Goal: Task Accomplishment & Management: Complete application form

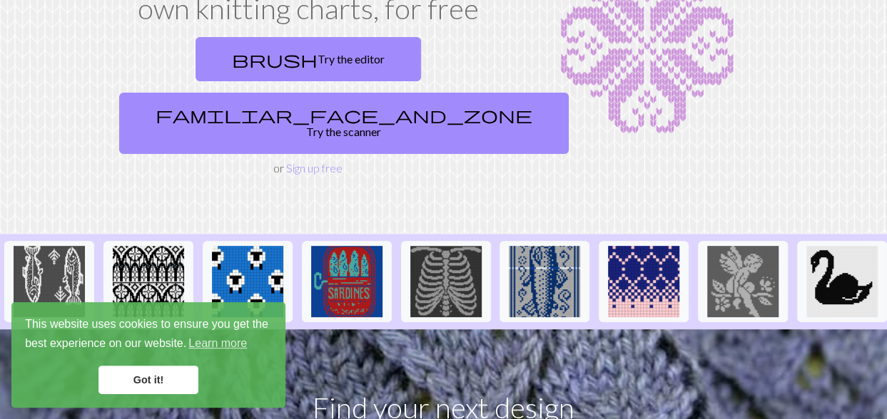
scroll to position [214, 0]
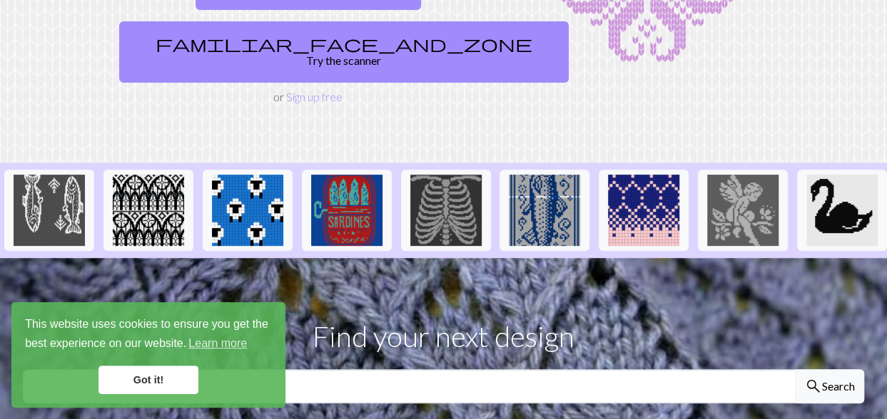
click at [148, 380] on link "Got it!" at bounding box center [148, 380] width 100 height 29
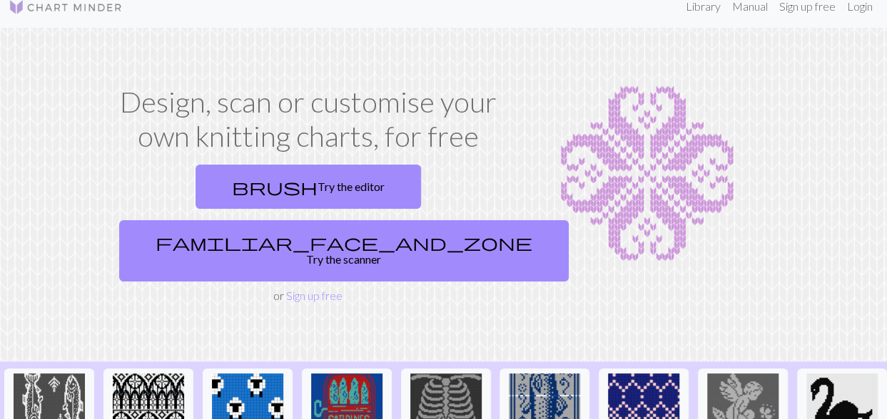
scroll to position [0, 0]
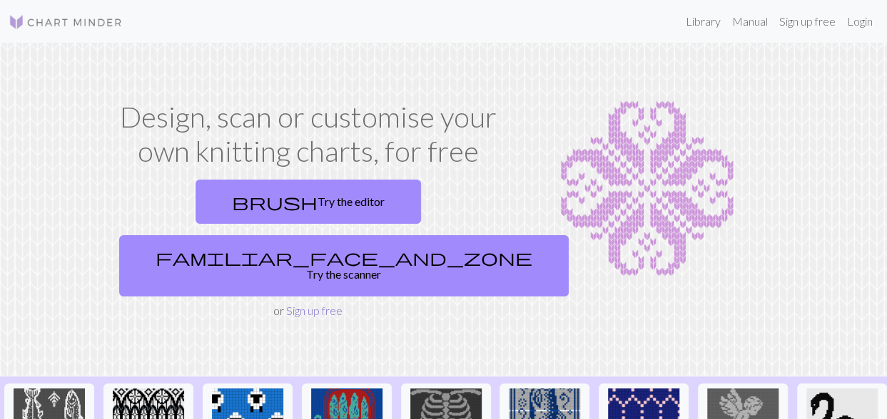
click at [307, 304] on link "Sign up free" at bounding box center [314, 311] width 56 height 14
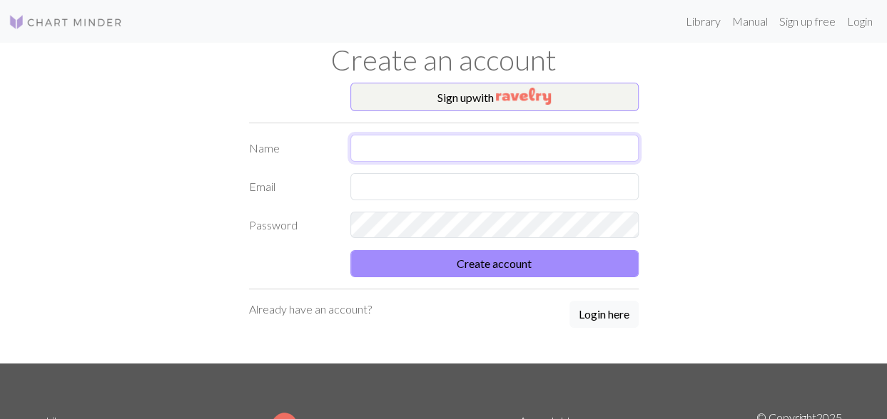
click at [362, 147] on input "text" at bounding box center [494, 148] width 288 height 27
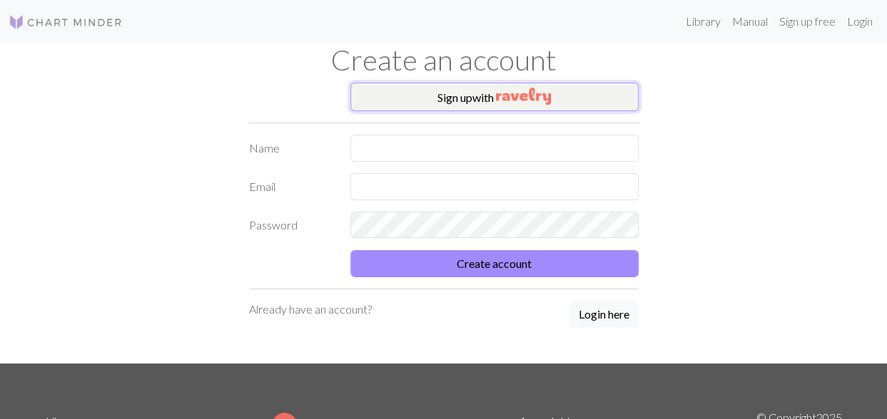
click at [519, 91] on img "button" at bounding box center [523, 96] width 55 height 17
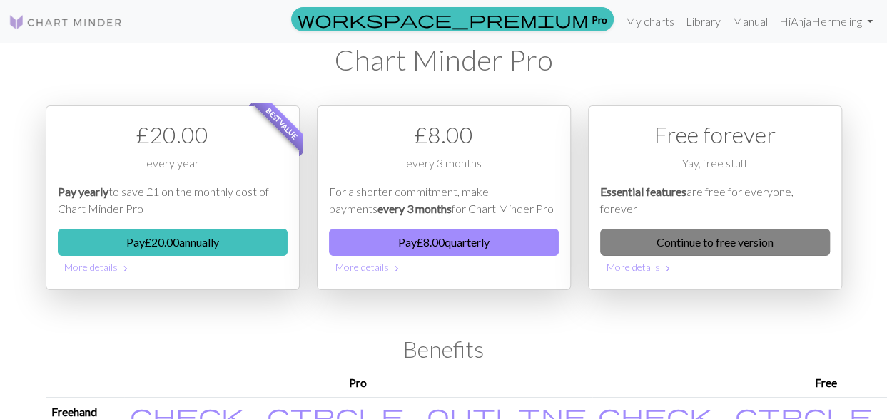
click at [746, 242] on link "Continue to free version" at bounding box center [715, 242] width 230 height 27
